Goal: Information Seeking & Learning: Check status

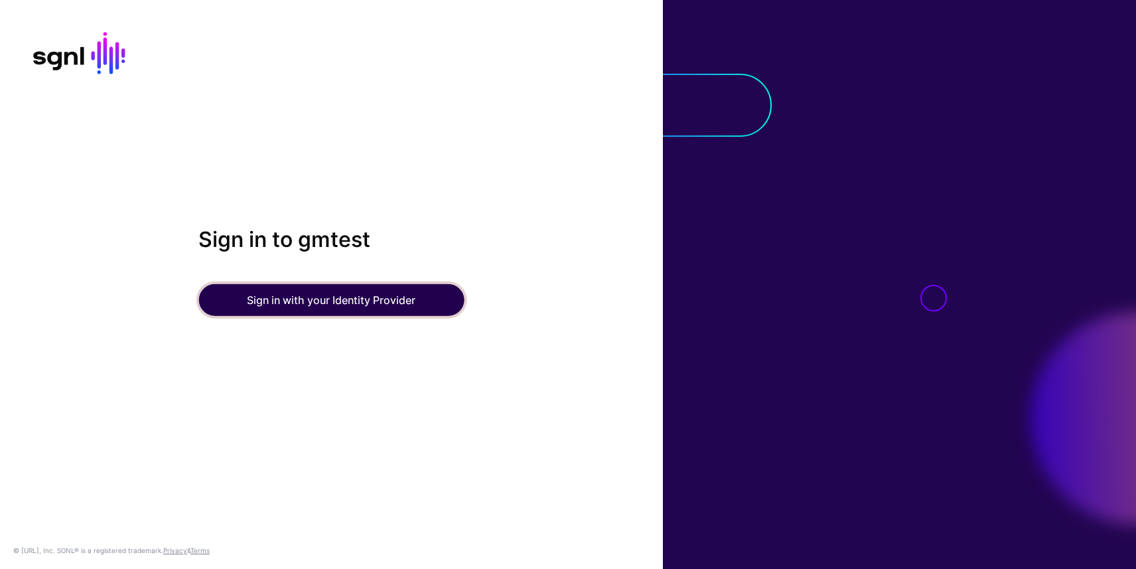
click at [364, 295] on button "Sign in with your Identity Provider" at bounding box center [330, 300] width 265 height 32
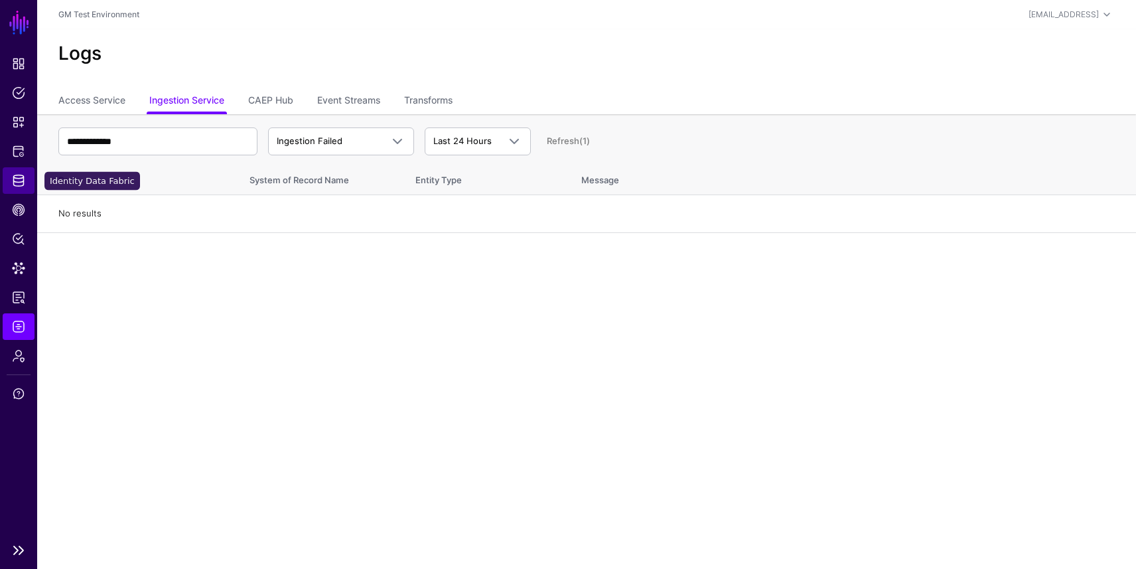
click at [18, 178] on span "Identity Data Fabric" at bounding box center [18, 180] width 13 height 13
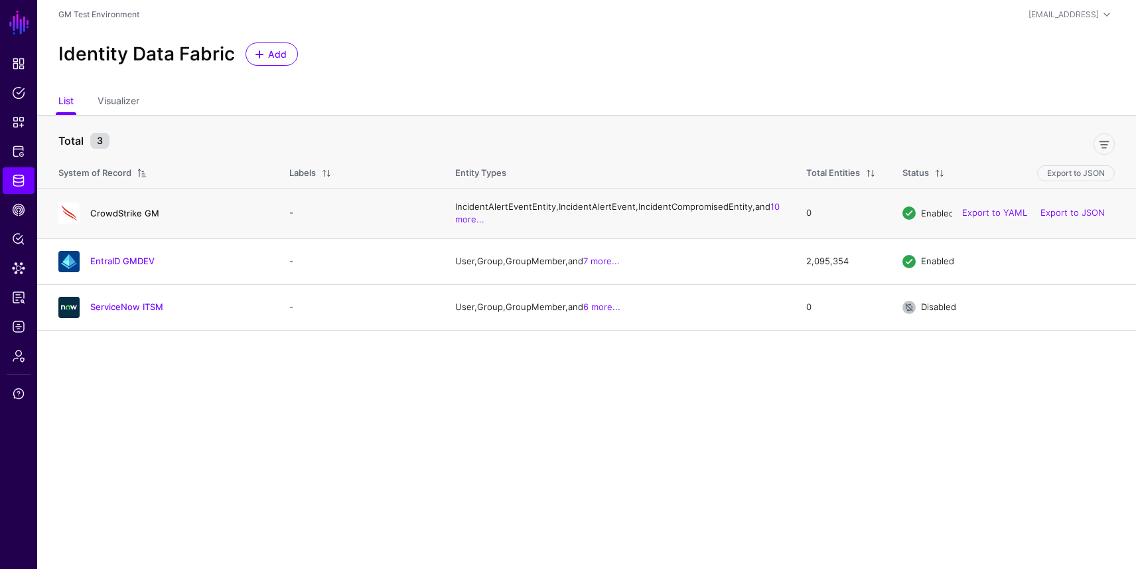
click at [101, 218] on link "CrowdStrike GM" at bounding box center [124, 213] width 69 height 11
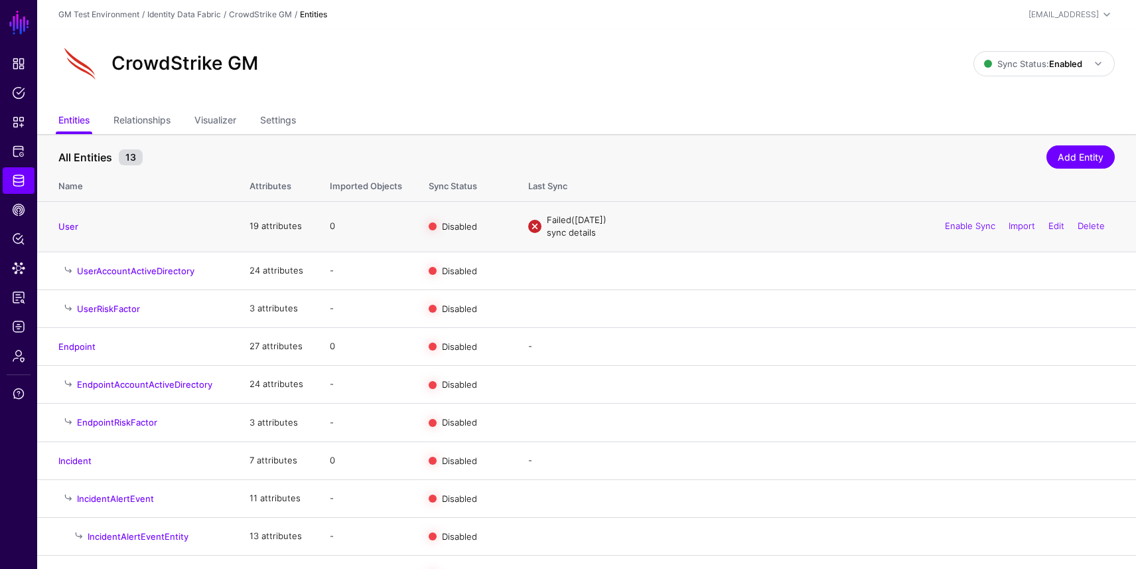
click at [565, 236] on link "sync details" at bounding box center [571, 232] width 49 height 11
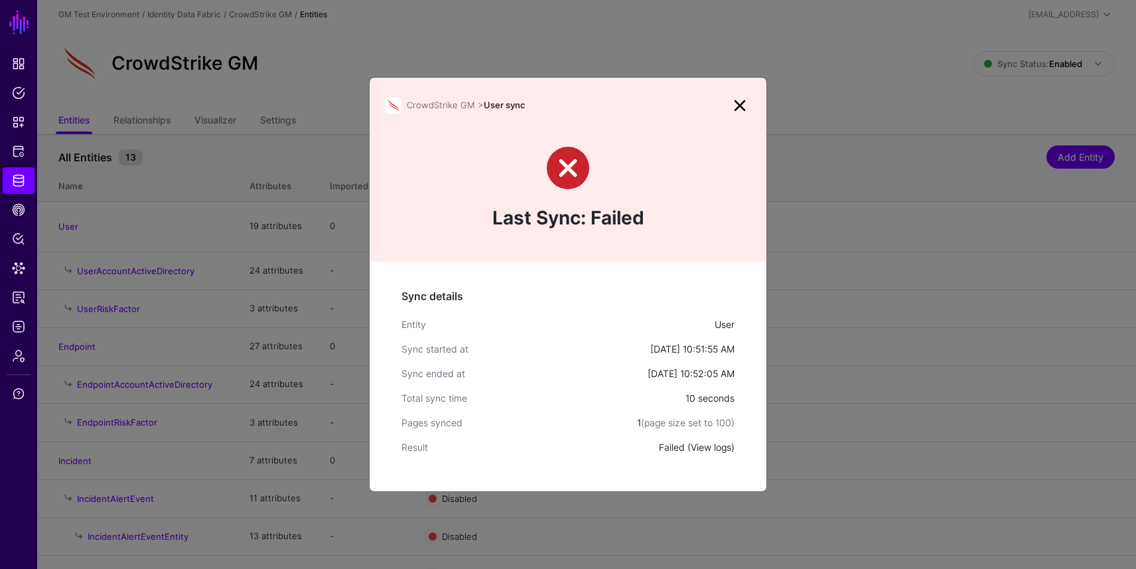
click at [707, 446] on link "View logs" at bounding box center [711, 446] width 40 height 11
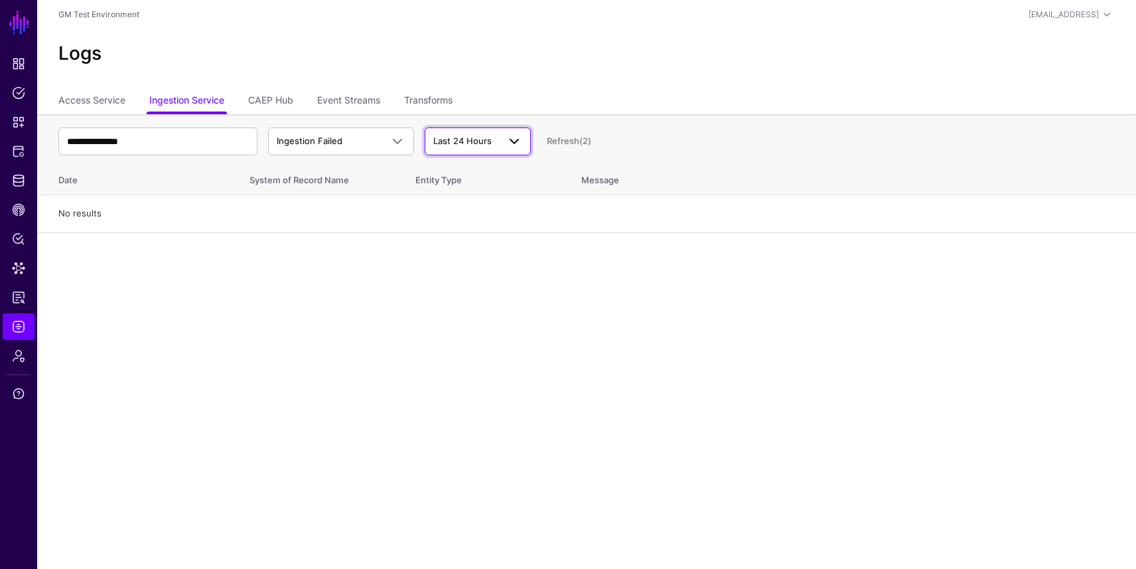
click at [470, 142] on span "Last 24 Hours" at bounding box center [462, 140] width 58 height 11
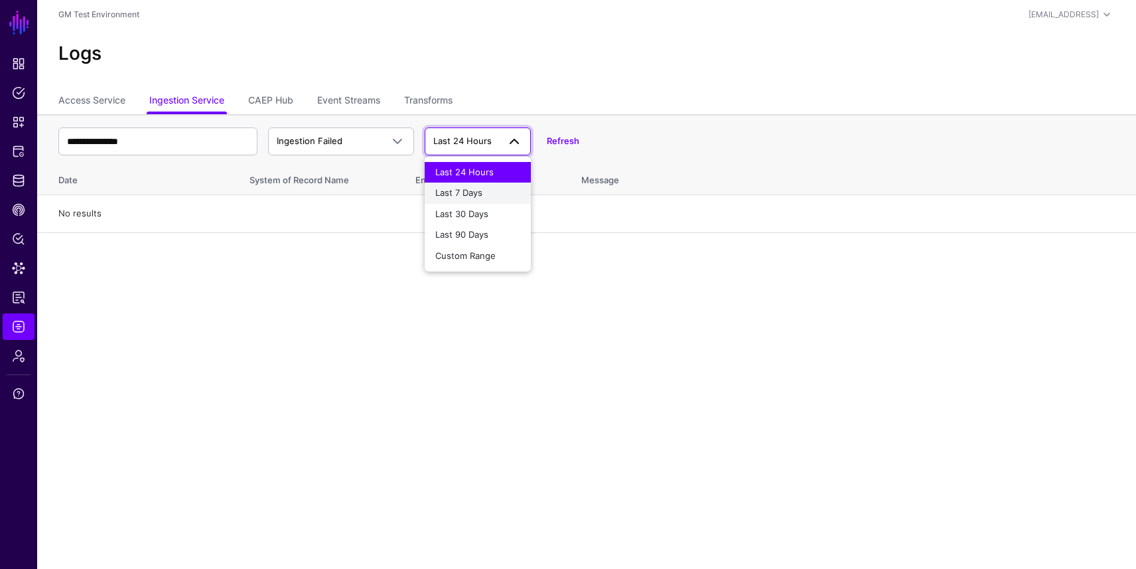
click at [464, 192] on span "Last 7 Days" at bounding box center [458, 192] width 47 height 11
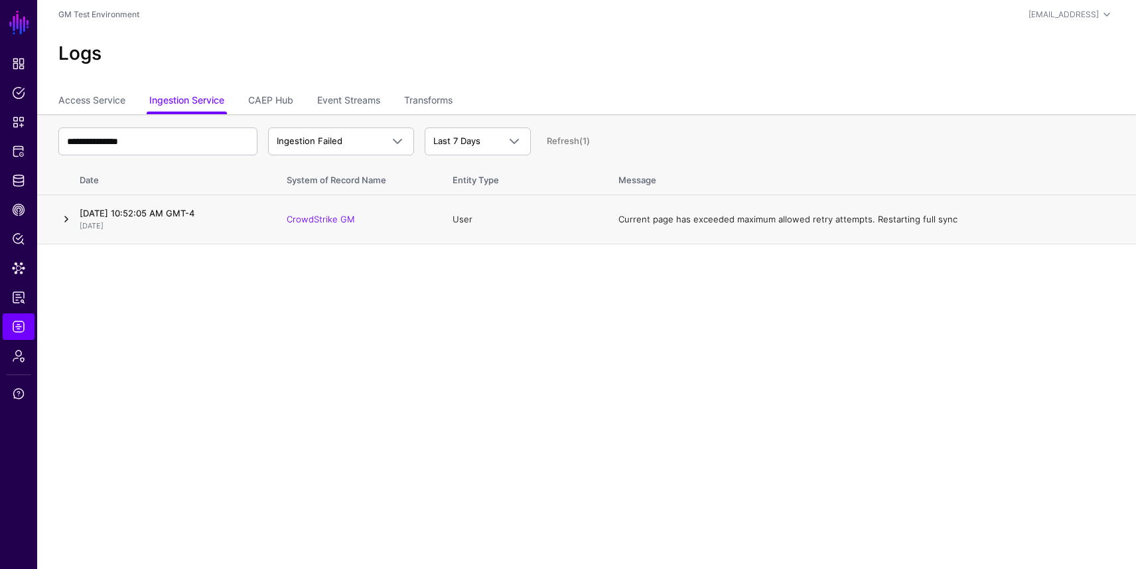
click at [63, 219] on link at bounding box center [66, 219] width 16 height 16
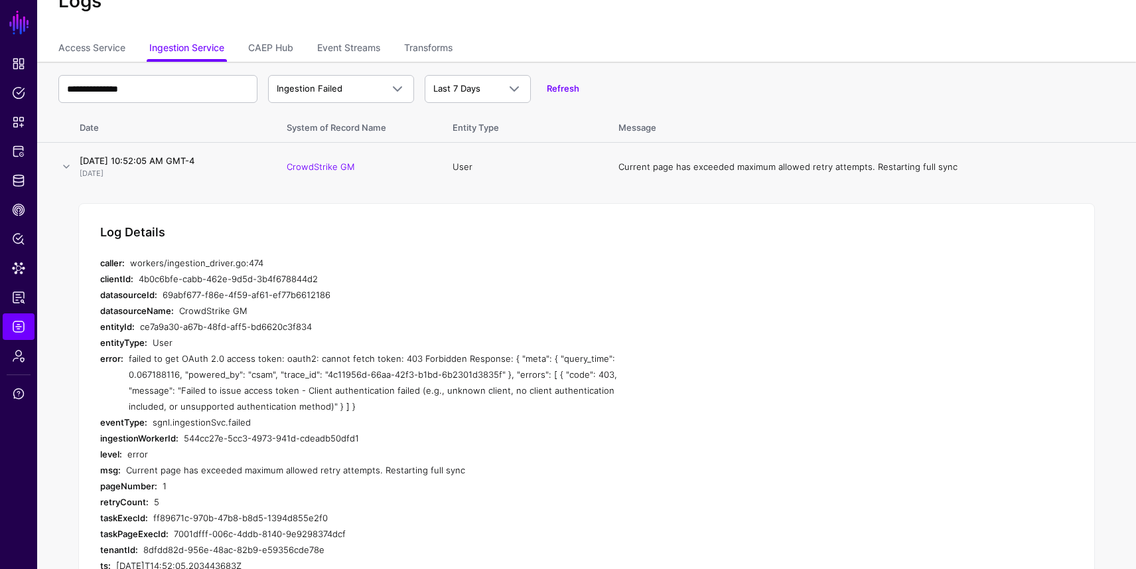
scroll to position [28, 0]
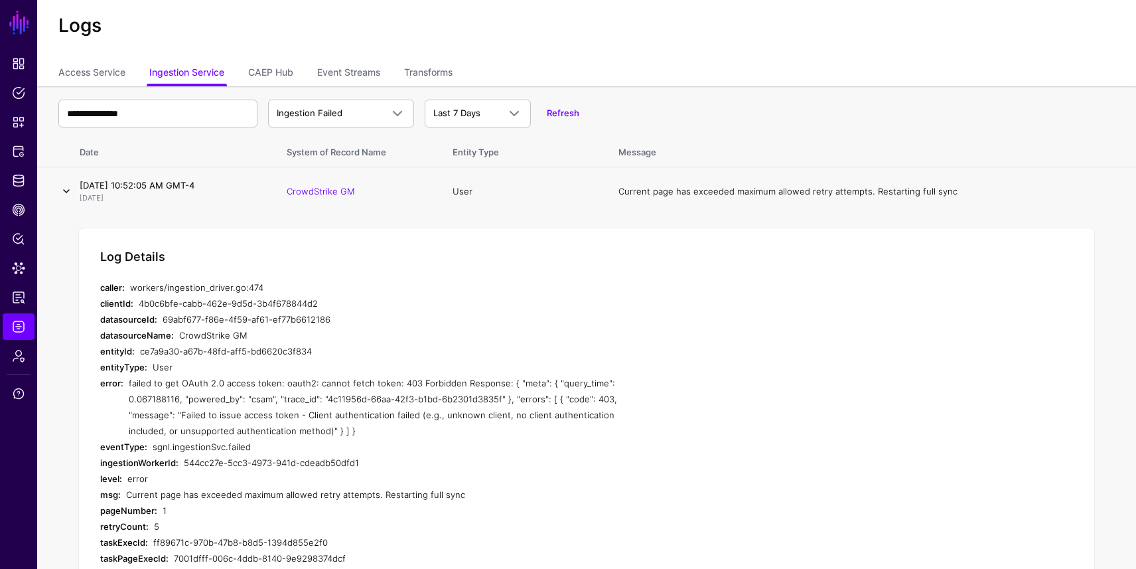
click at [66, 192] on link at bounding box center [66, 191] width 16 height 16
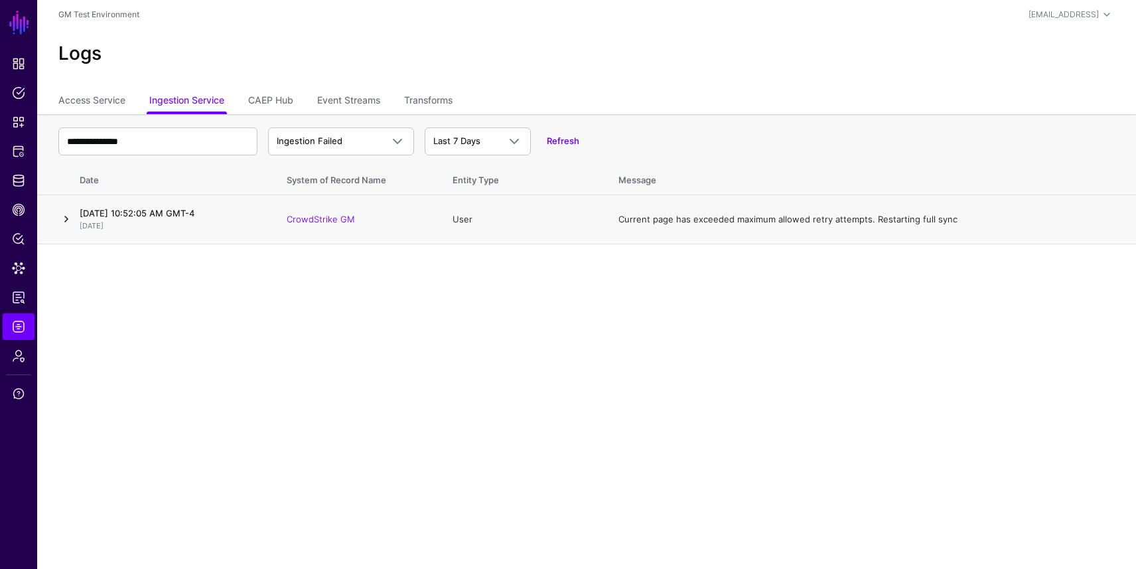
click at [66, 215] on link at bounding box center [66, 219] width 16 height 16
